Goal: Understand process/instructions: Learn how to perform a task or action

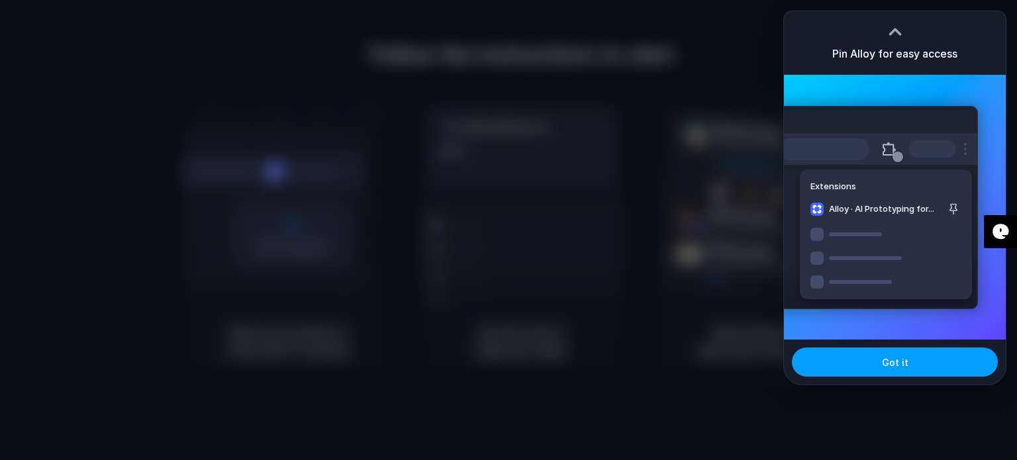
click at [915, 359] on button "Got it" at bounding box center [895, 361] width 206 height 29
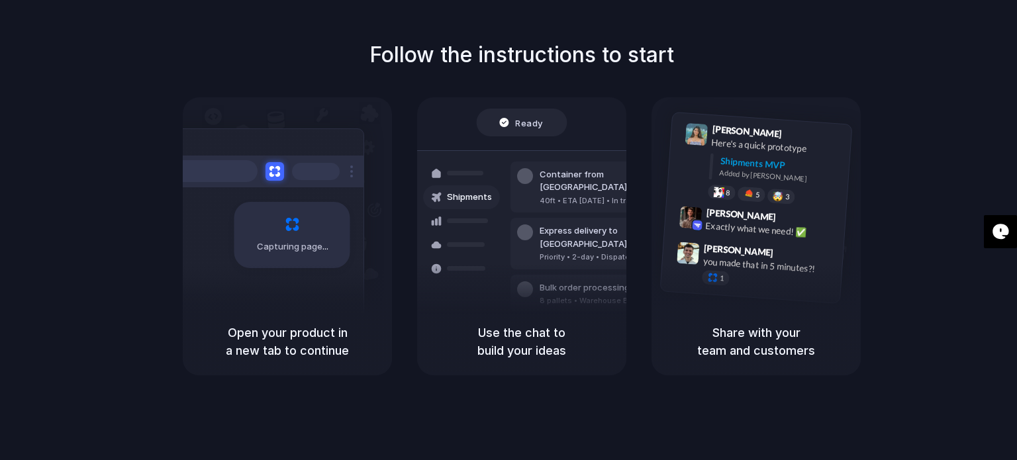
drag, startPoint x: 879, startPoint y: 0, endPoint x: 946, endPoint y: 382, distance: 387.8
click at [946, 382] on div "Follow the instructions to start Capturing page Open your product in a new tab …" at bounding box center [521, 243] width 1043 height 486
